Goal: Transaction & Acquisition: Purchase product/service

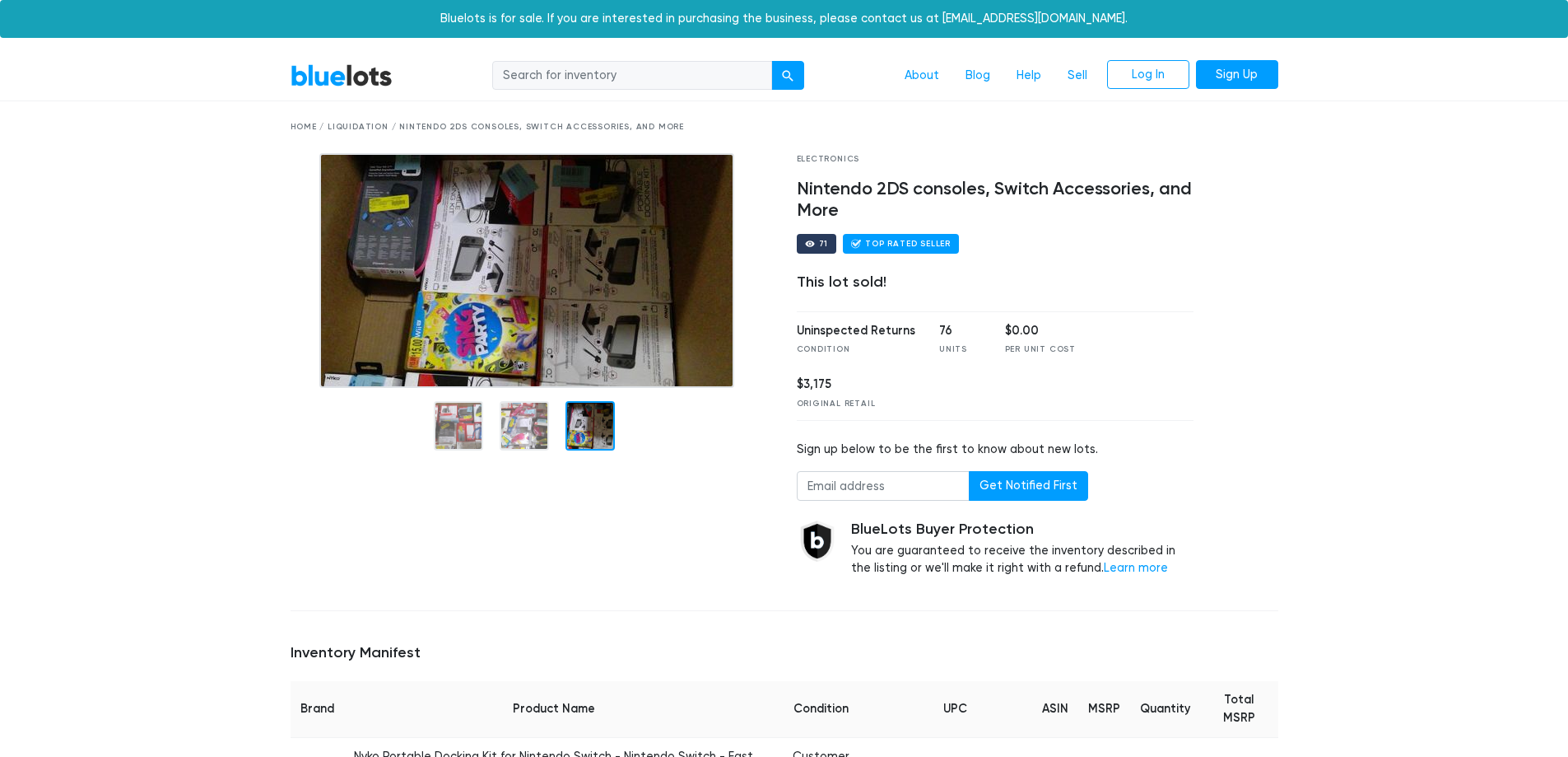
click at [595, 72] on input "search" at bounding box center [633, 75] width 280 height 29
type input "nintendo"
click at [772, 61] on button "submit" at bounding box center [788, 75] width 33 height 29
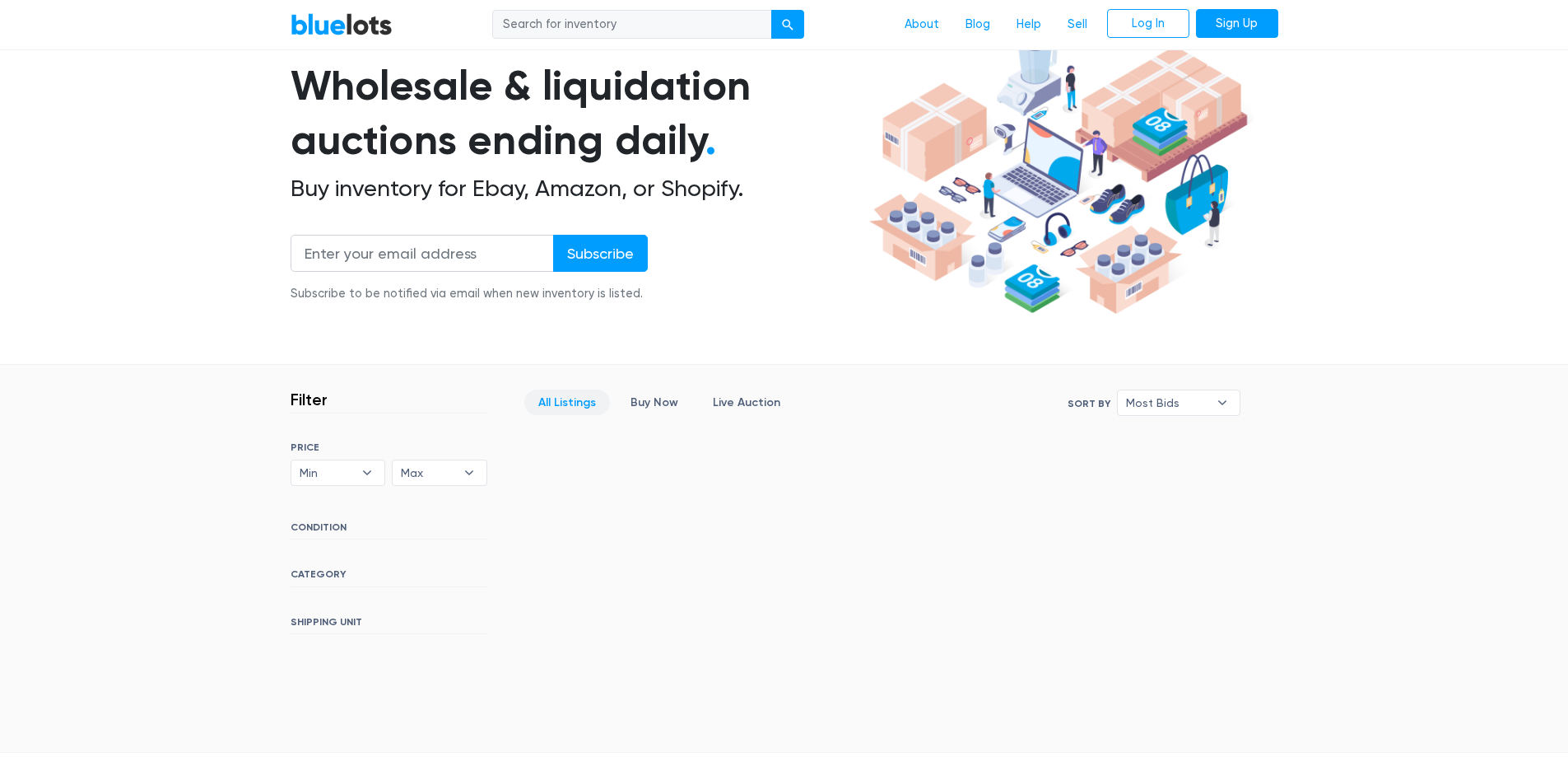
scroll to position [82, 0]
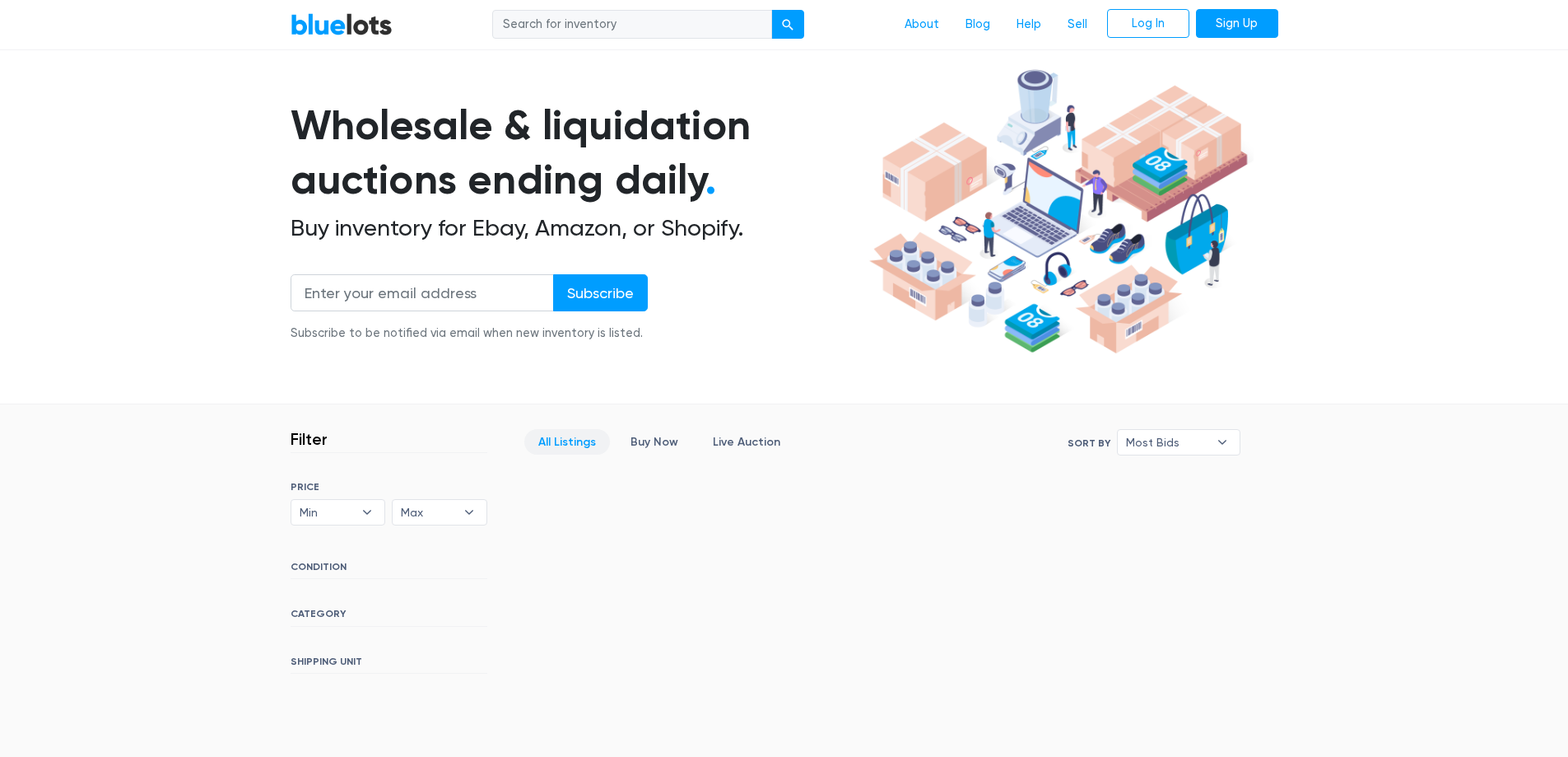
click at [587, 29] on input "search" at bounding box center [633, 24] width 280 height 29
type input "nintendo"
click at [772, 9] on button "submit" at bounding box center [788, 24] width 33 height 29
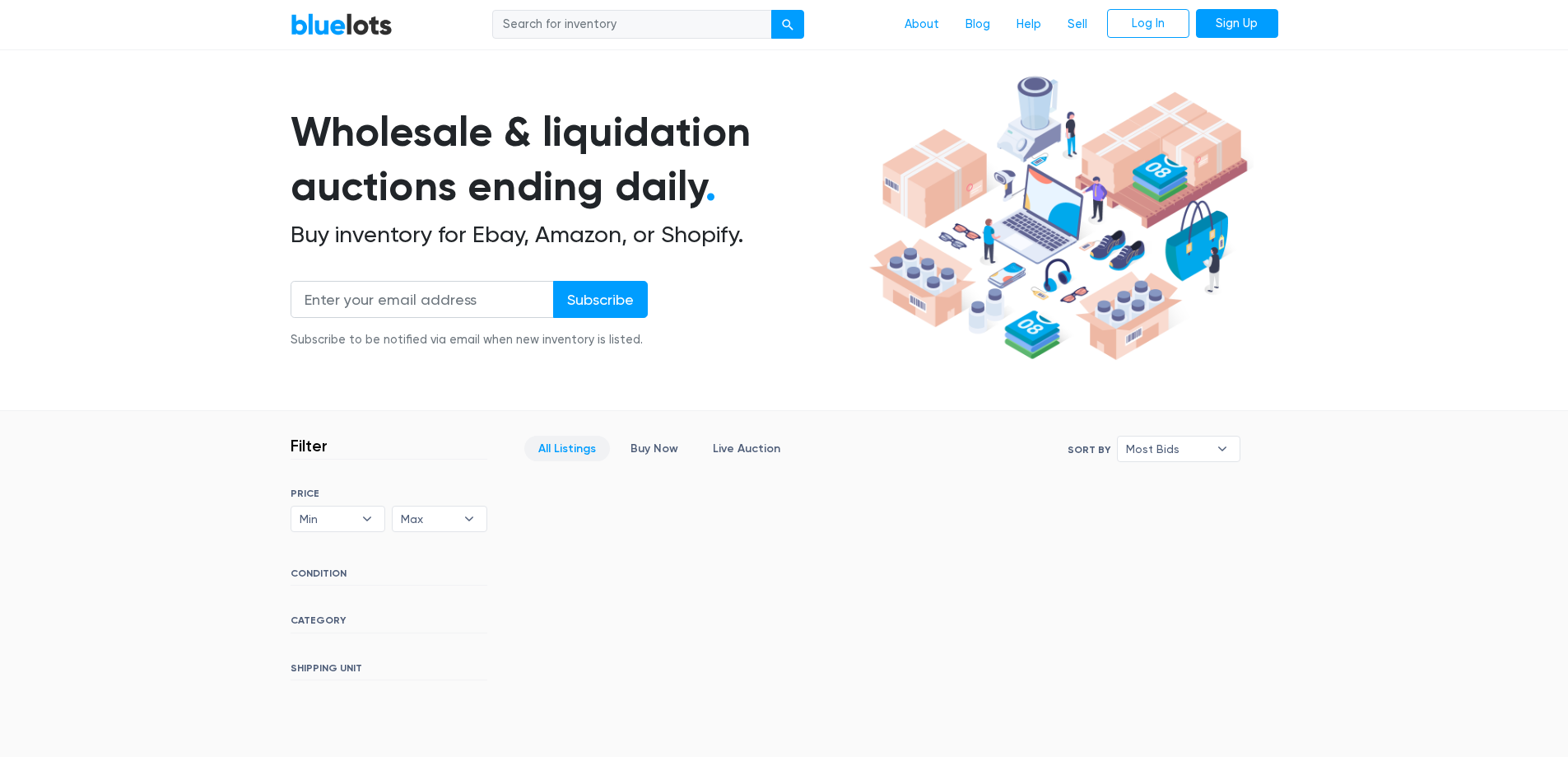
scroll to position [82, 0]
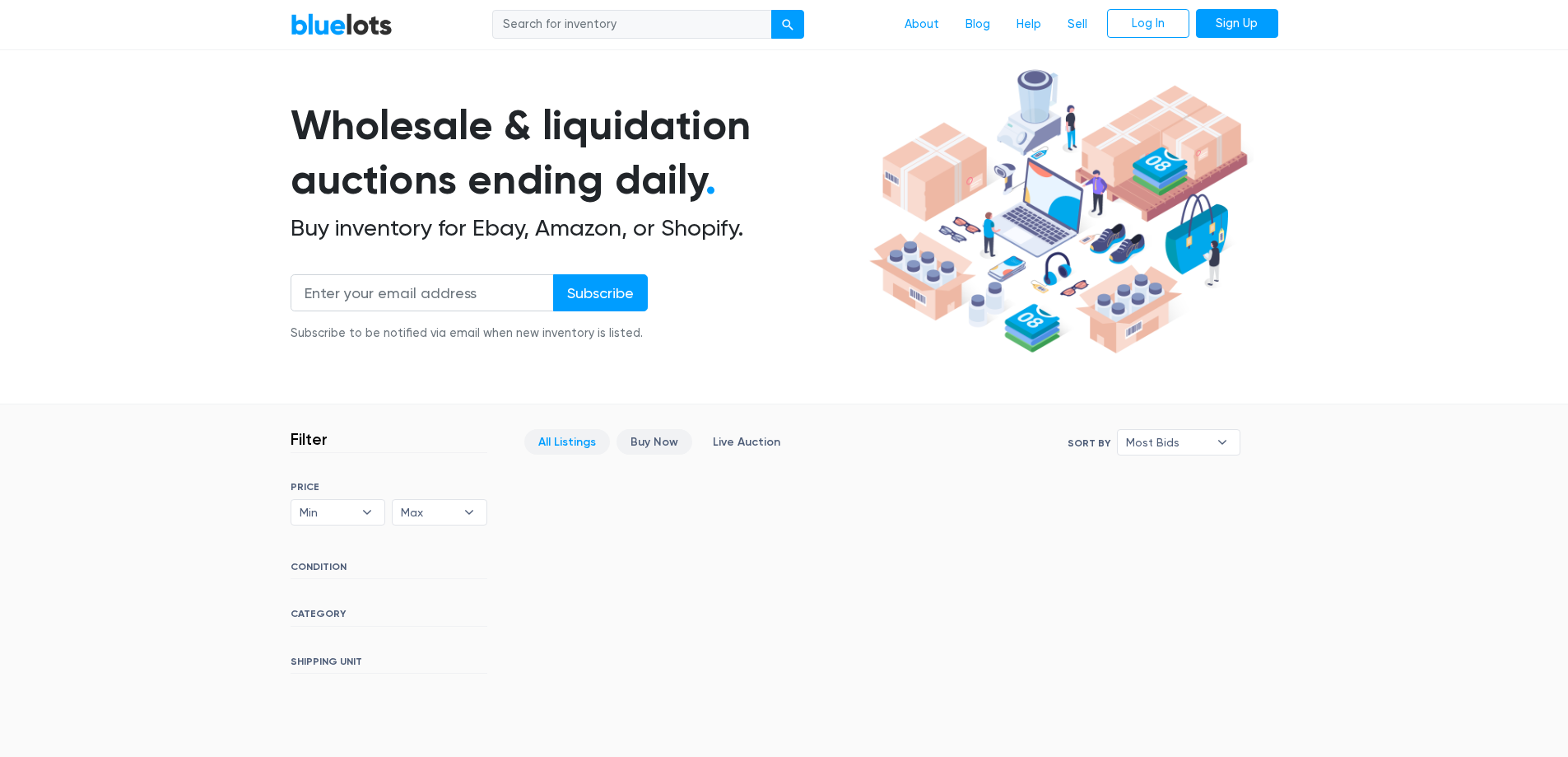
click at [637, 441] on link "Buy Now" at bounding box center [654, 442] width 76 height 26
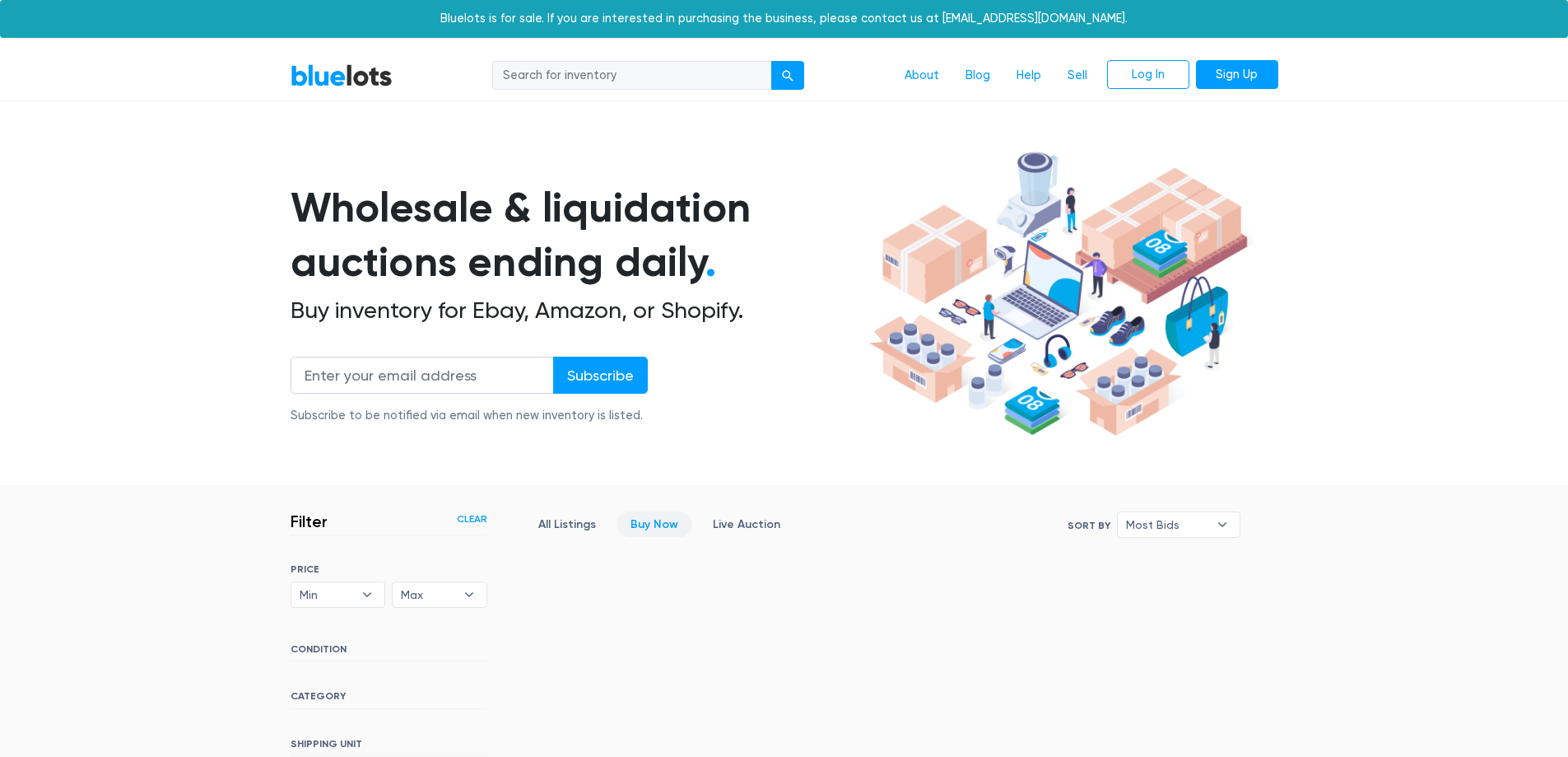
scroll to position [387, 0]
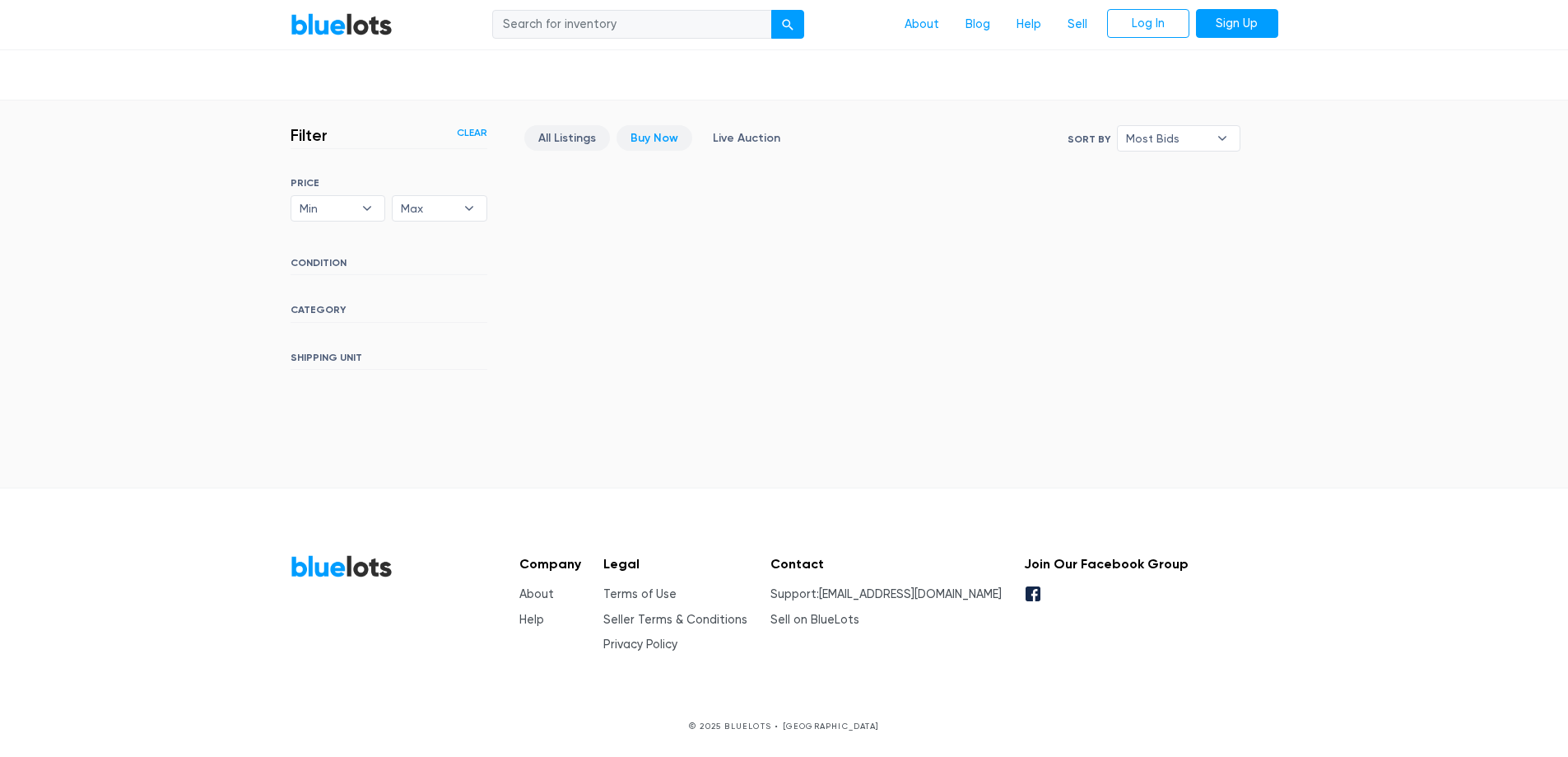
click at [571, 135] on link "All Listings" at bounding box center [567, 137] width 85 height 26
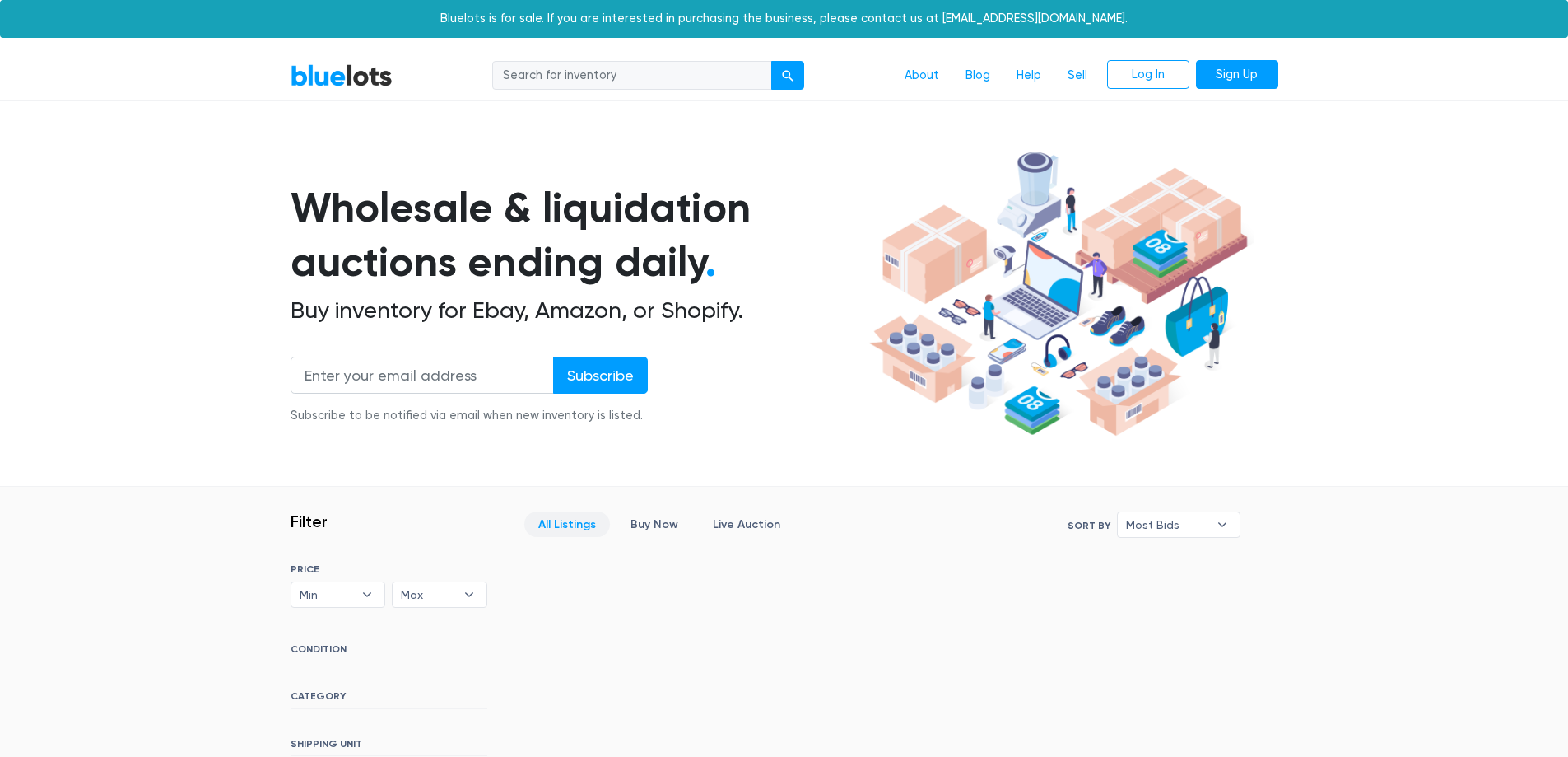
scroll to position [387, 0]
